Goal: Task Accomplishment & Management: Manage account settings

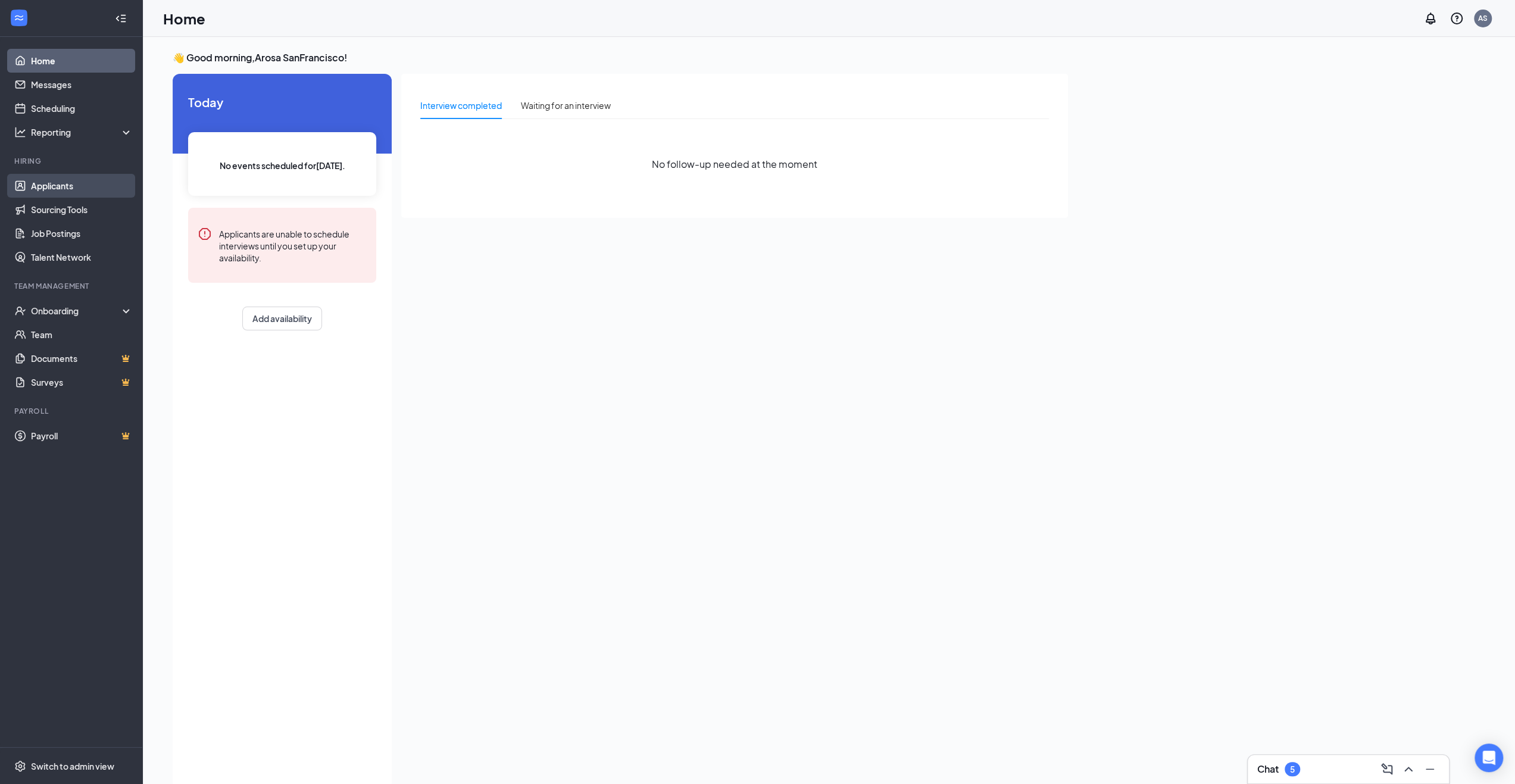
click at [77, 190] on link "Applicants" at bounding box center [81, 186] width 102 height 24
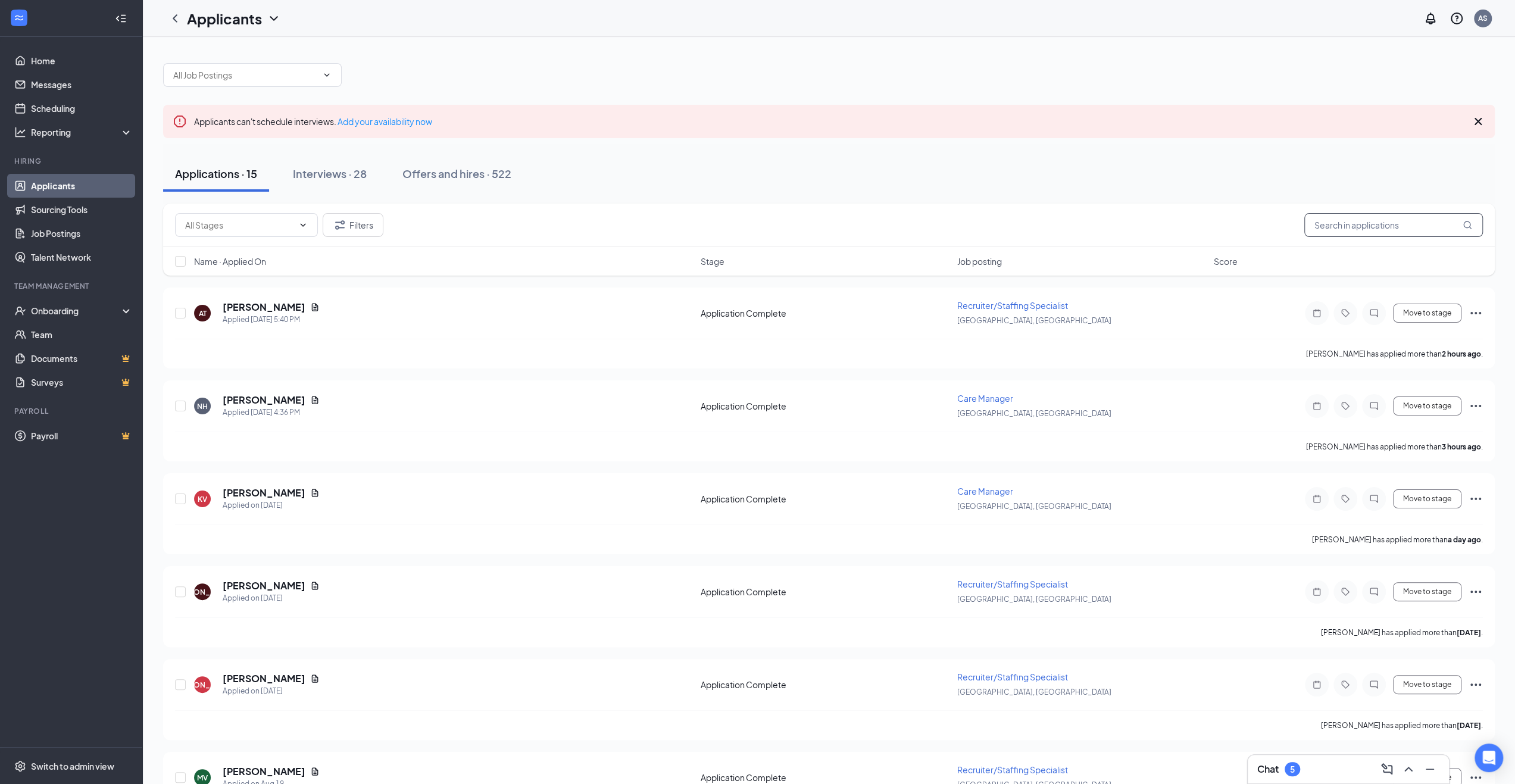
click at [1333, 227] on input "text" at bounding box center [1394, 226] width 179 height 24
click at [1362, 219] on input "text" at bounding box center [1394, 226] width 179 height 24
click at [1406, 225] on input "text" at bounding box center [1394, 226] width 179 height 24
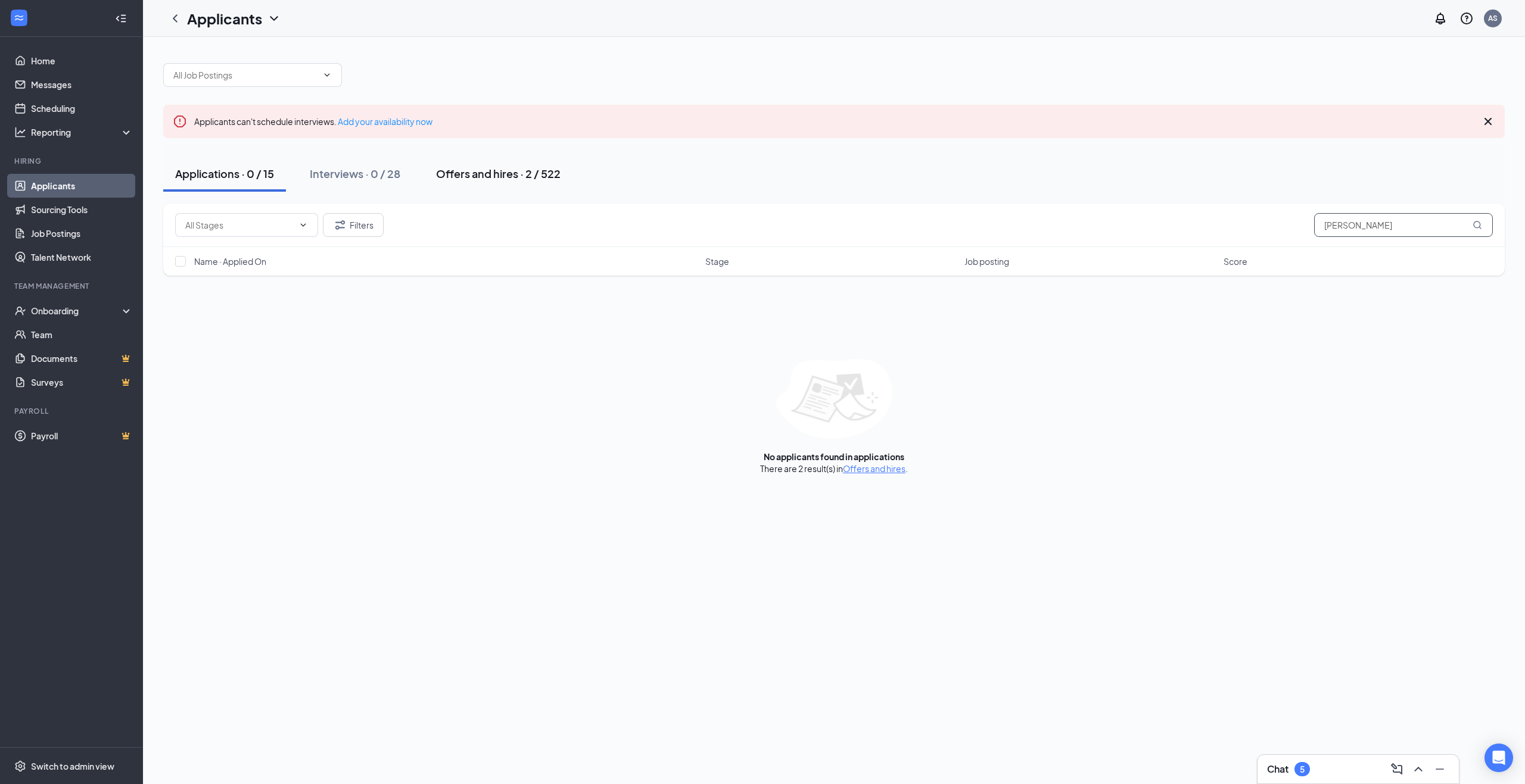
type input "[PERSON_NAME]"
click at [494, 172] on div "Offers and hires · 2 / 522" at bounding box center [497, 173] width 124 height 15
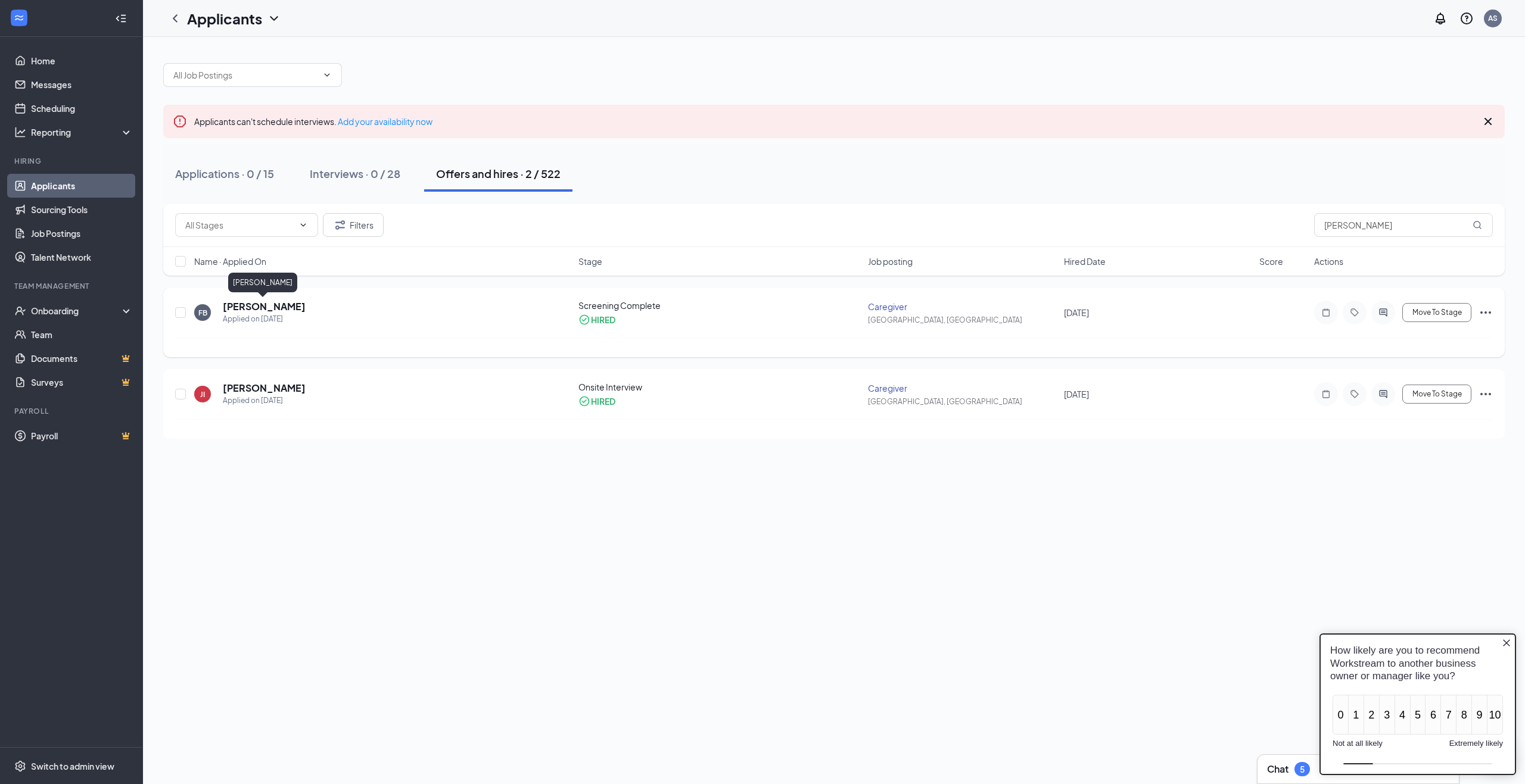
click at [279, 308] on h5 "[PERSON_NAME]" at bounding box center [264, 307] width 83 height 13
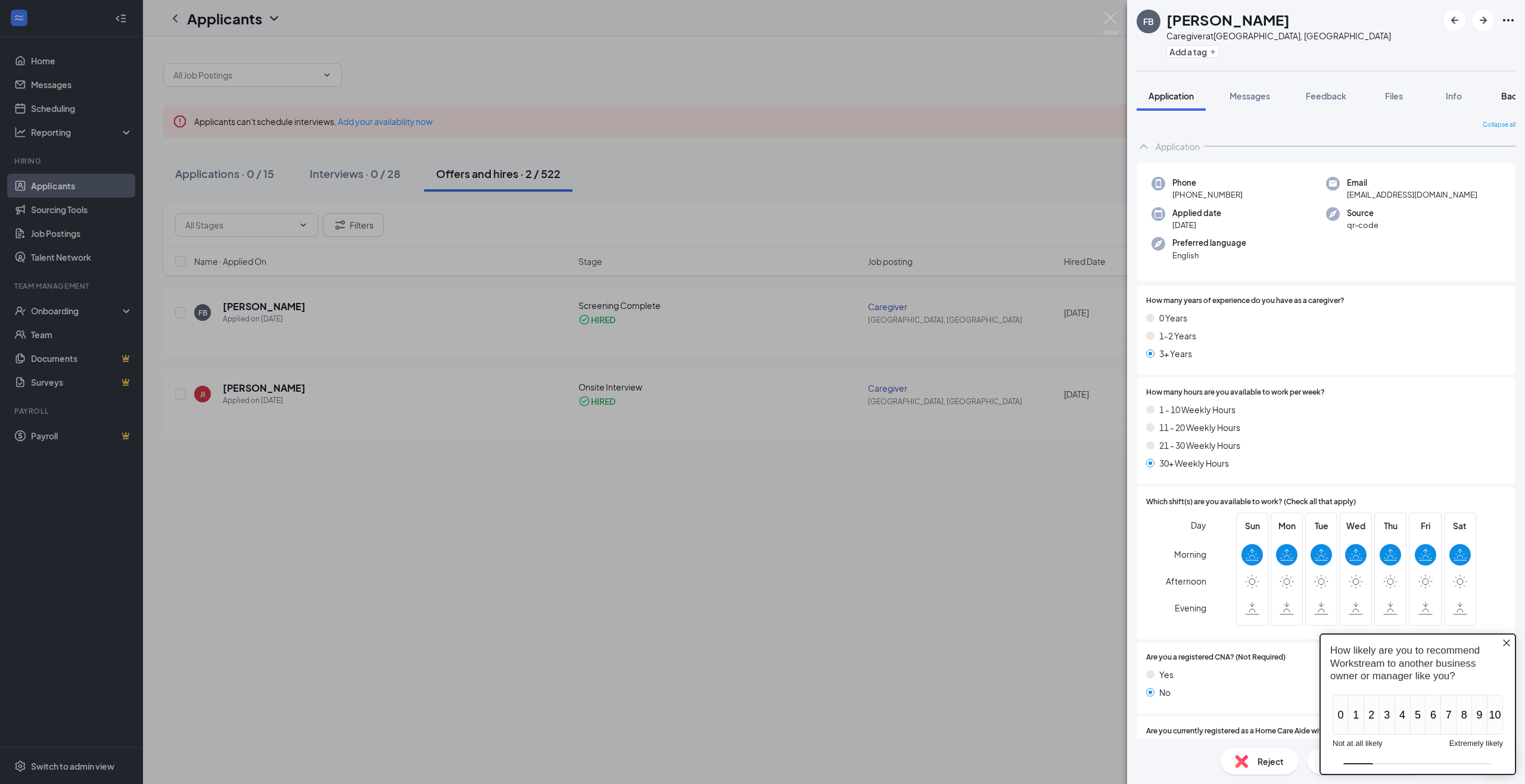
click at [1514, 88] on button "Background" at bounding box center [1525, 96] width 73 height 30
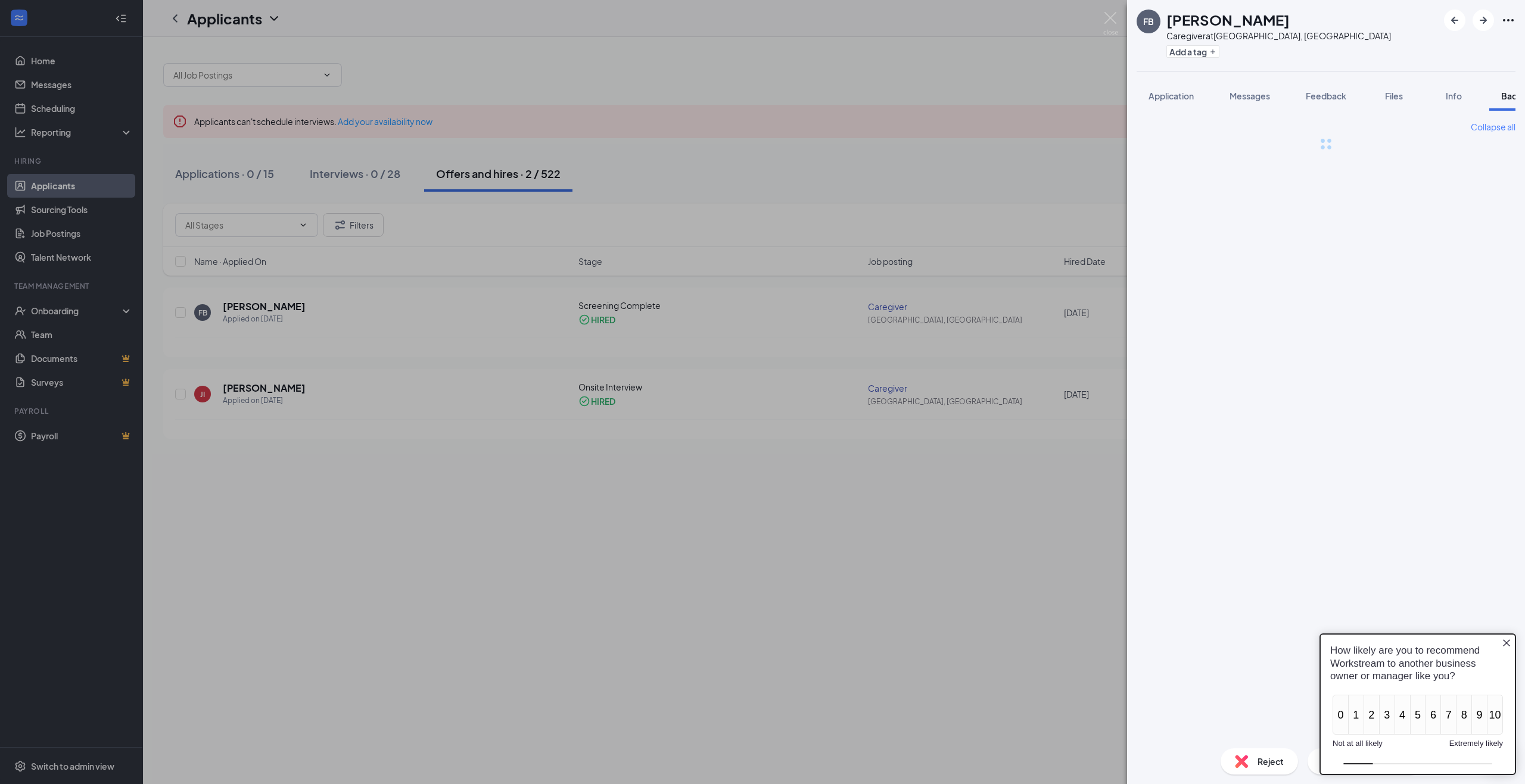
scroll to position [0, 49]
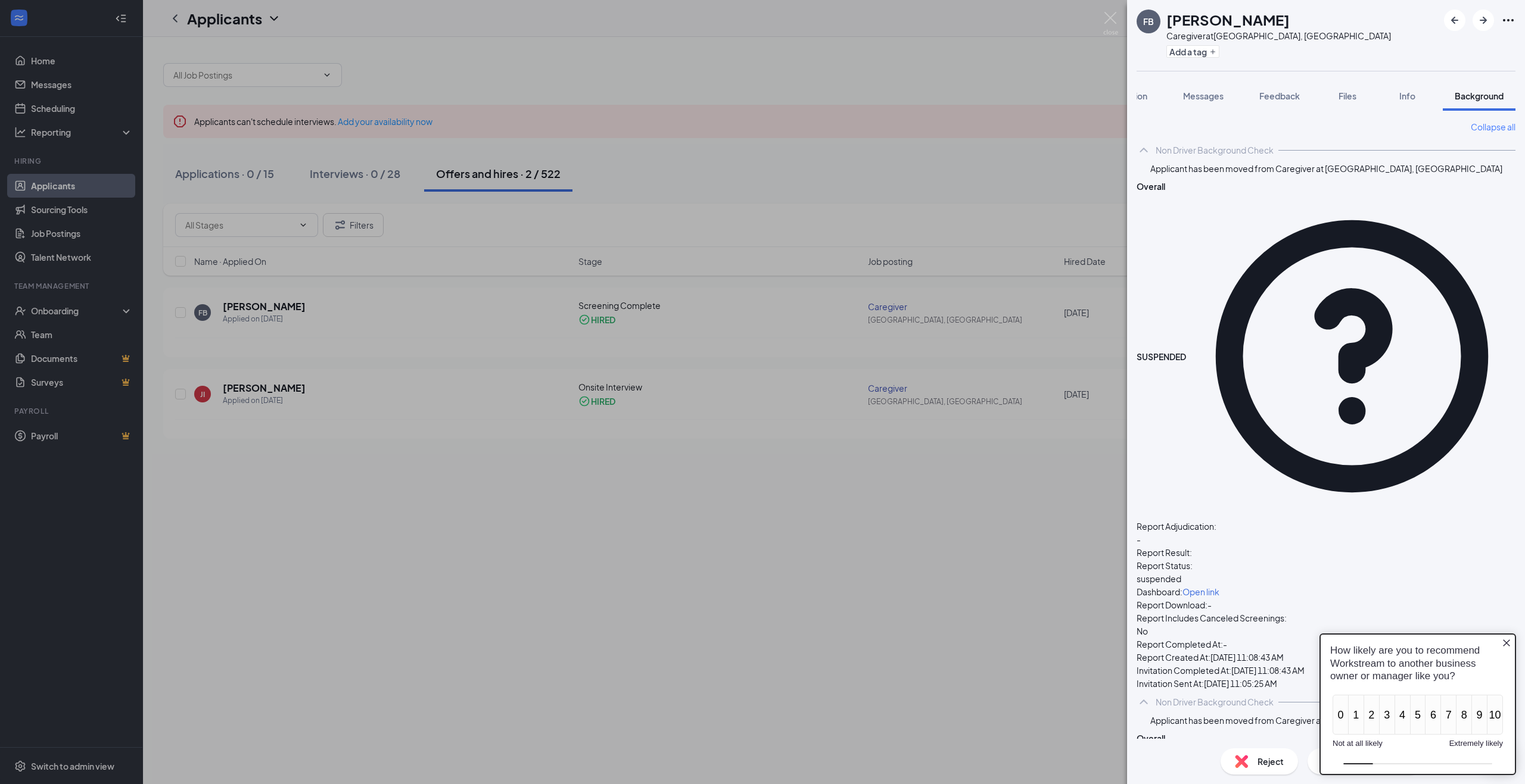
click at [1507, 644] on icon "Close button" at bounding box center [1506, 643] width 7 height 7
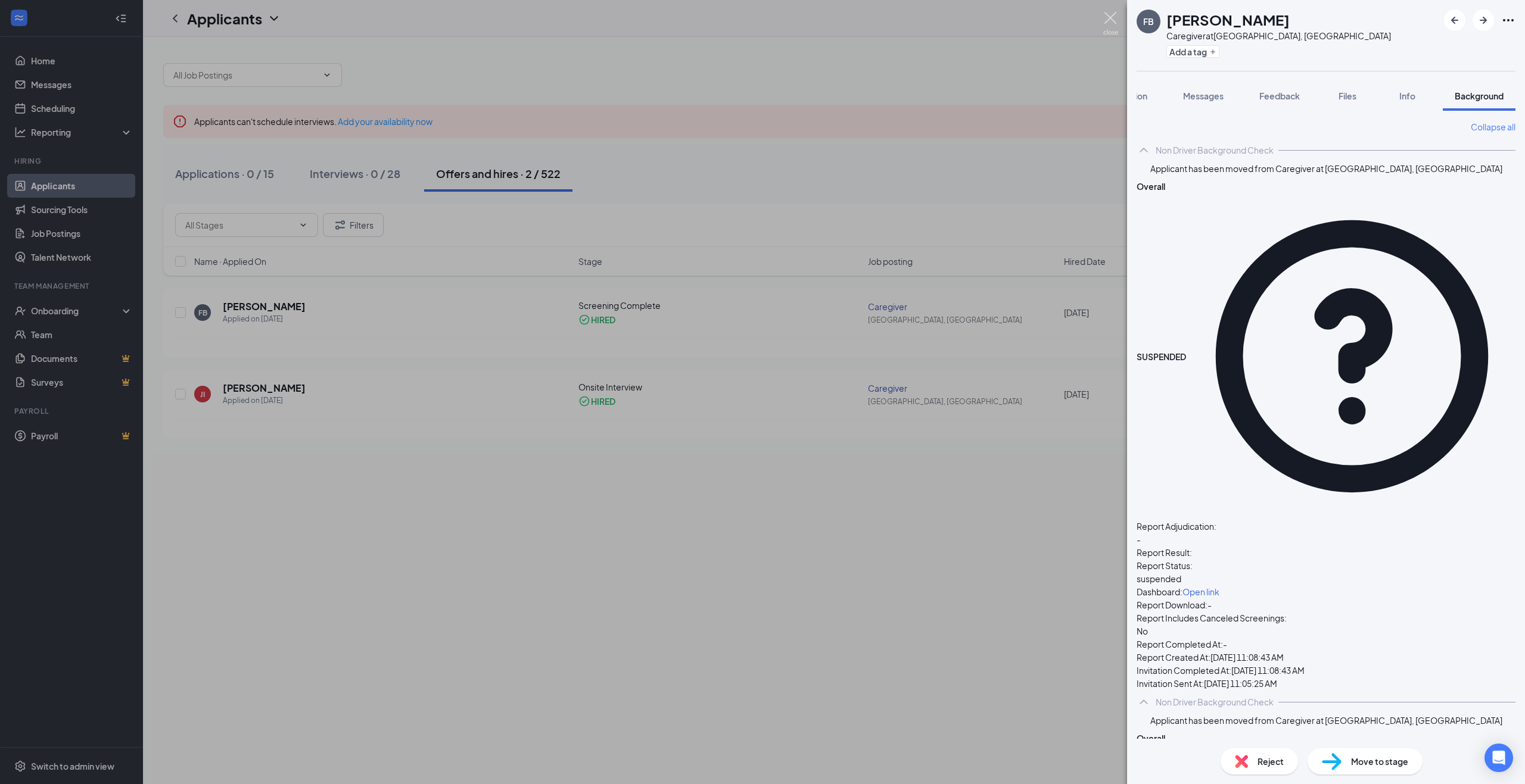
click at [1108, 16] on img at bounding box center [1110, 23] width 15 height 23
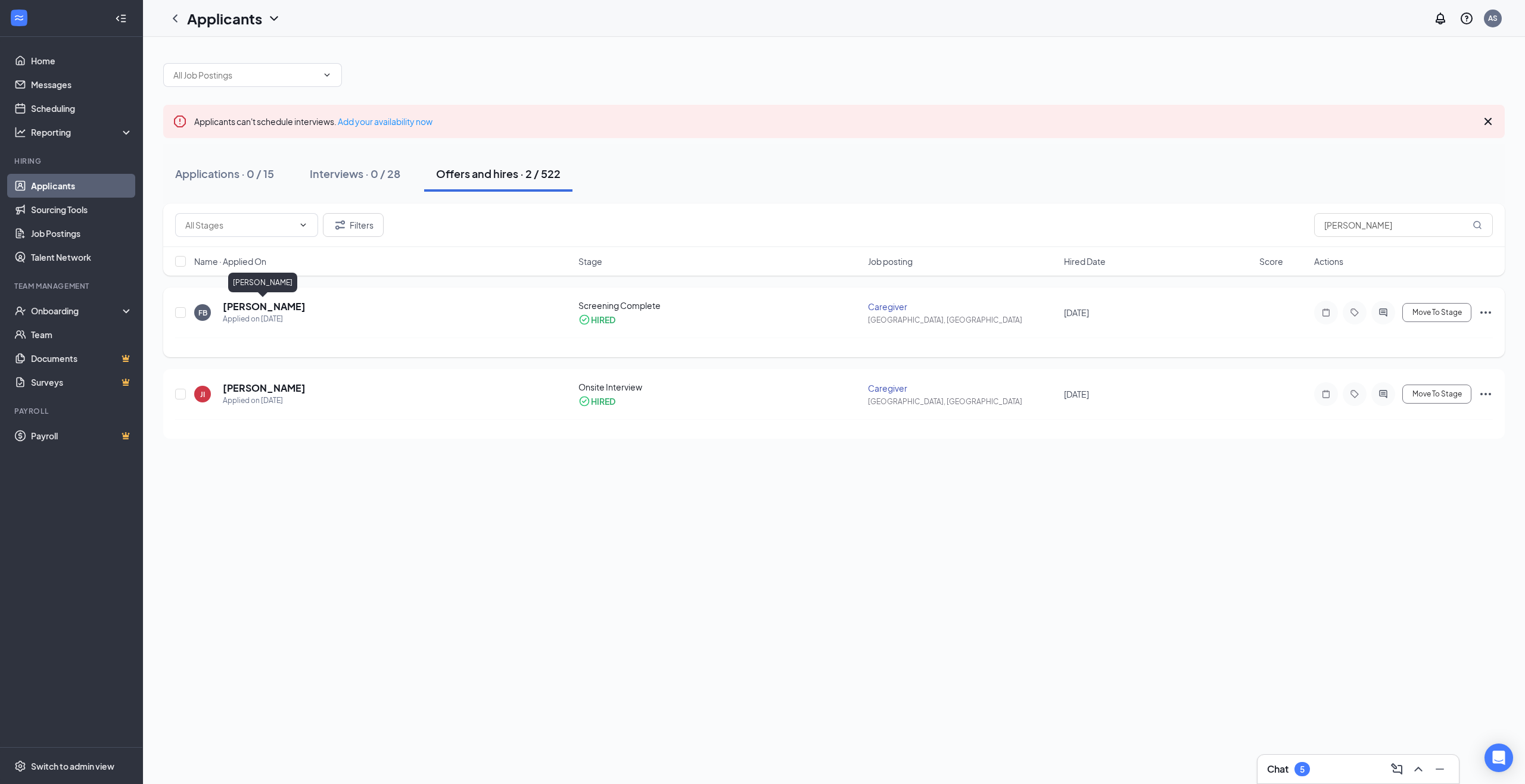
click at [257, 307] on h5 "[PERSON_NAME]" at bounding box center [264, 307] width 83 height 13
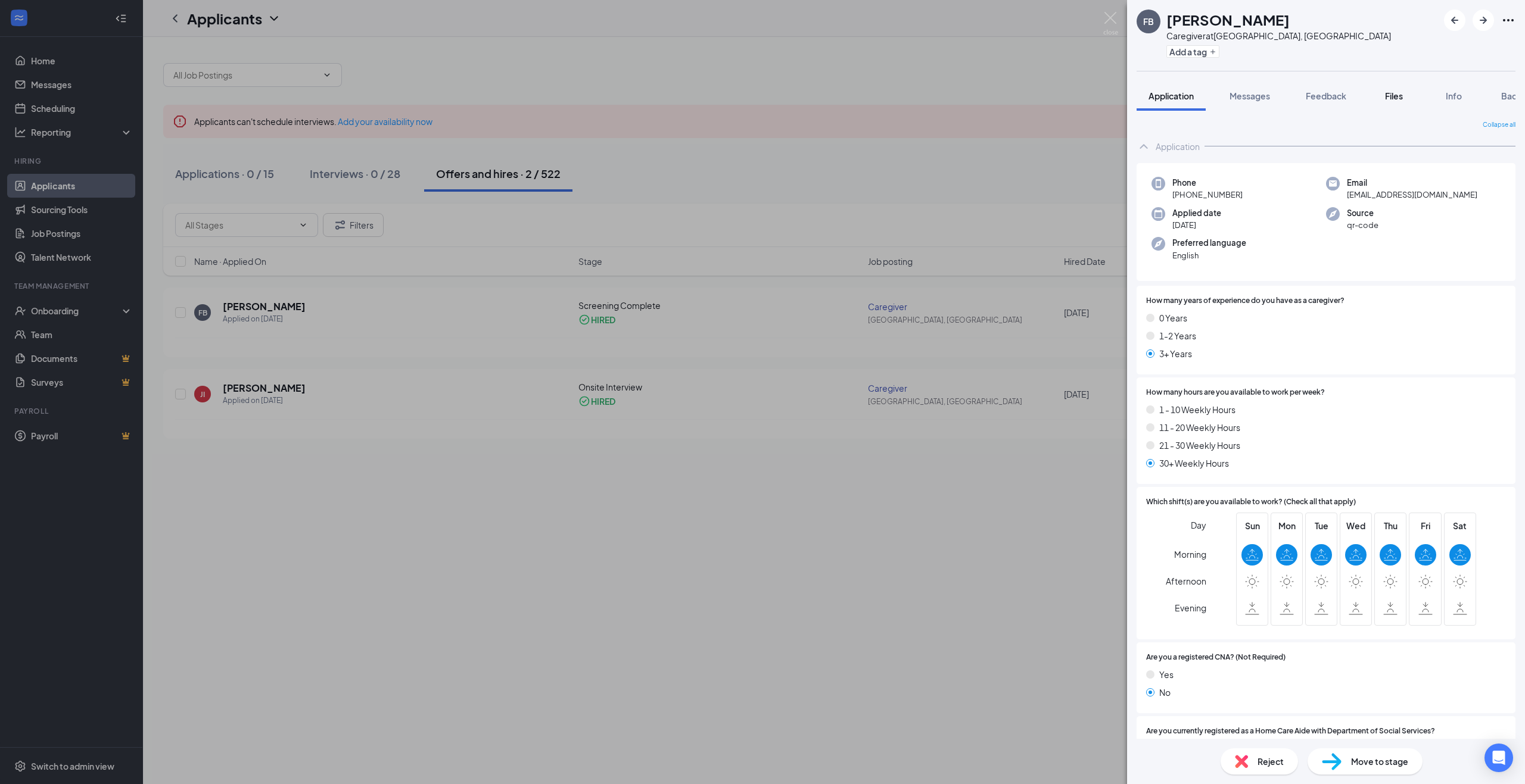
click at [1386, 94] on span "Files" at bounding box center [1393, 95] width 18 height 10
